Goal: Check status: Check status

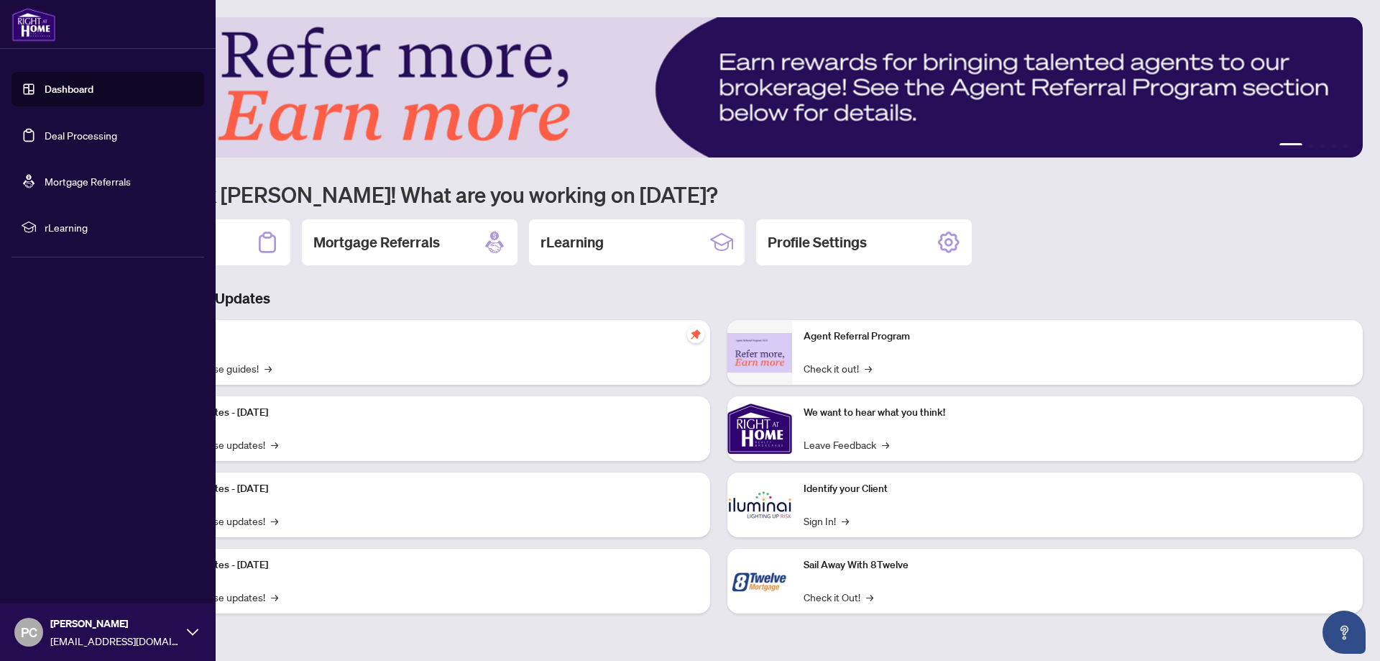
click at [55, 136] on link "Deal Processing" at bounding box center [81, 135] width 73 height 13
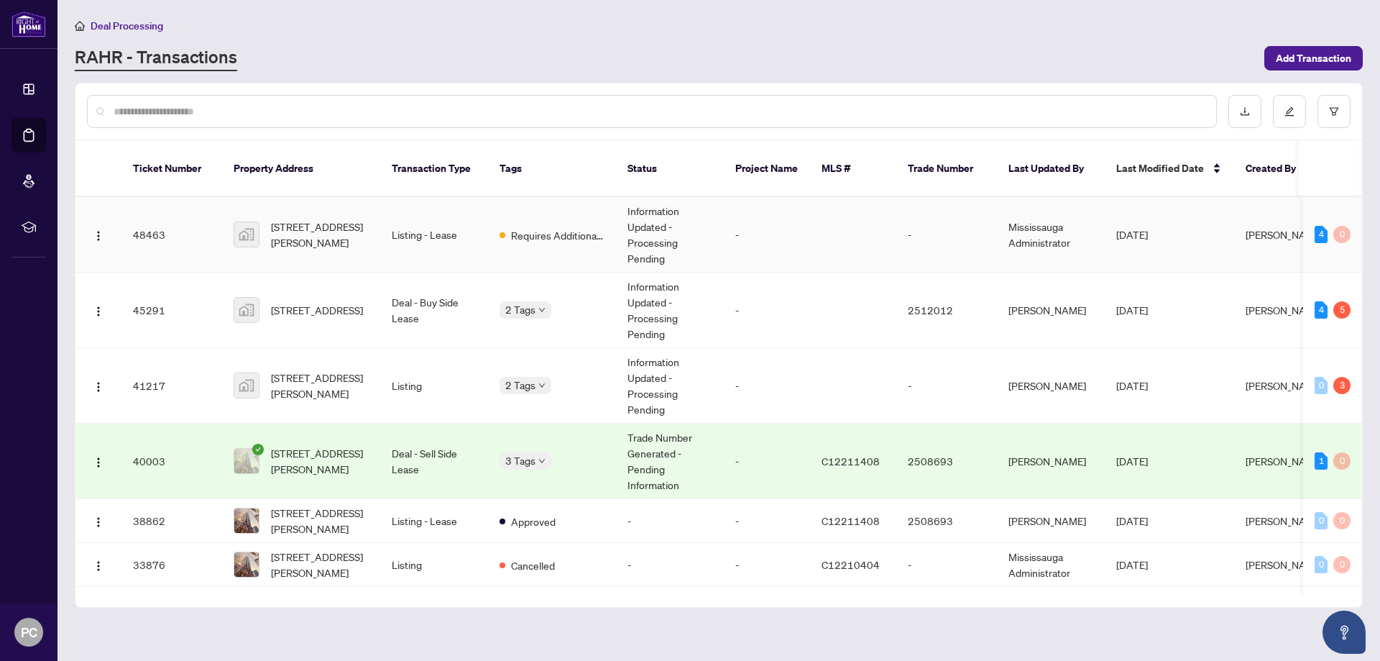
click at [644, 242] on td "Information Updated - Processing Pending" at bounding box center [670, 234] width 108 height 75
